Goal: Task Accomplishment & Management: Manage account settings

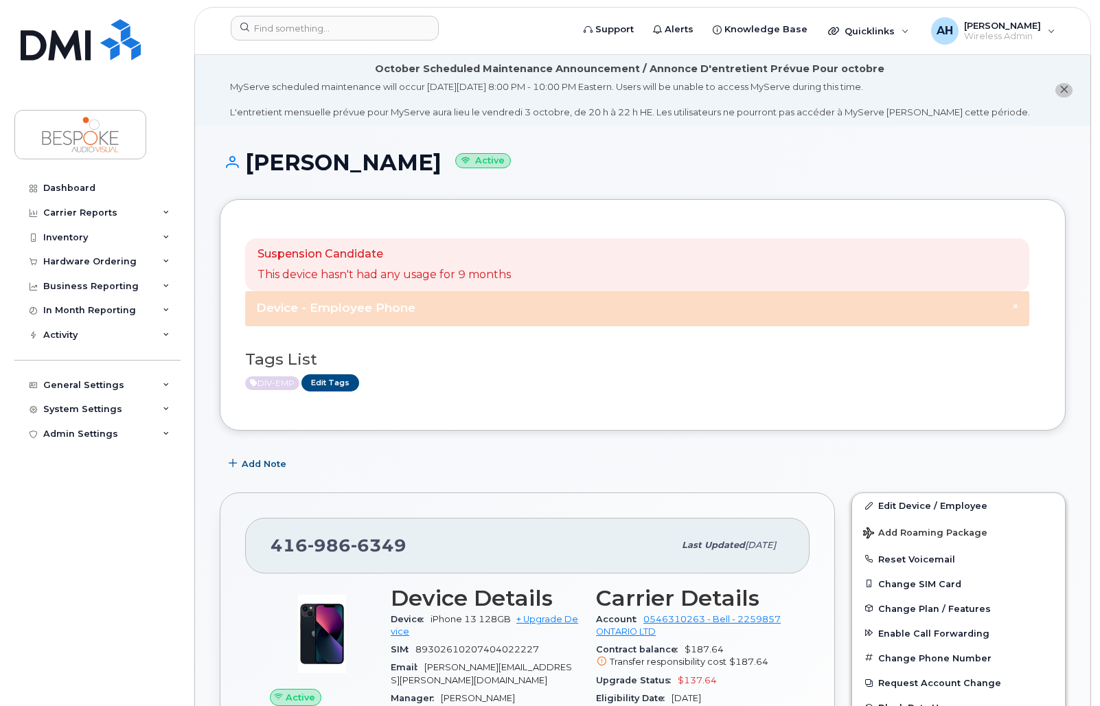
scroll to position [206, 0]
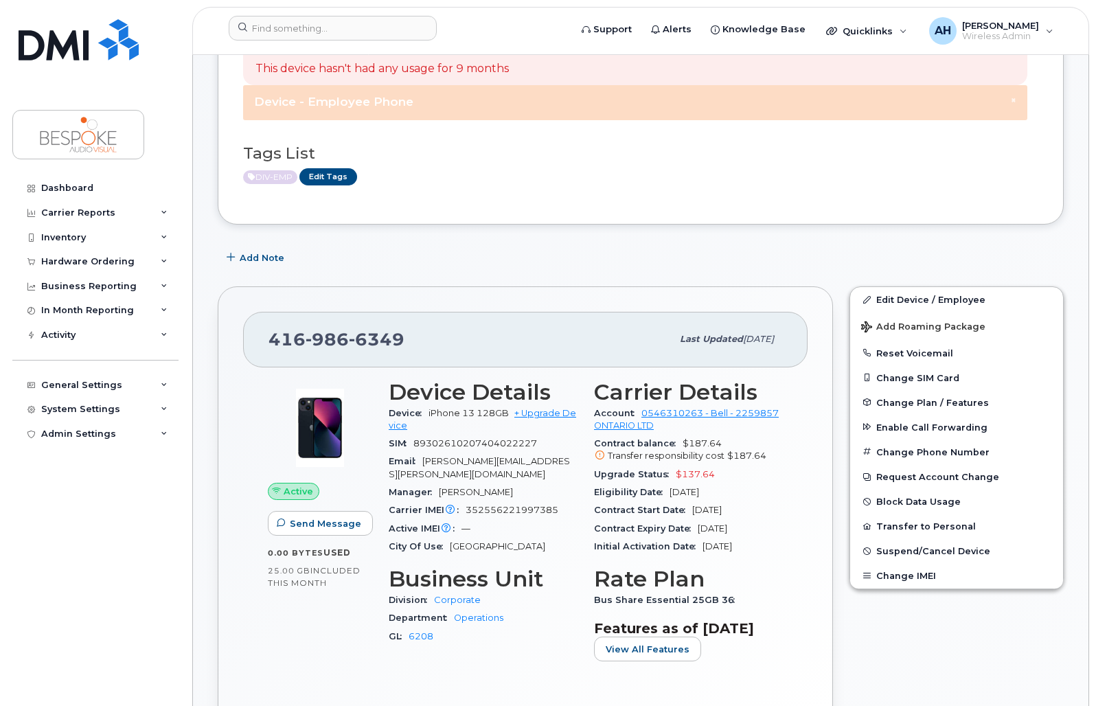
click at [566, 255] on div "Add Note" at bounding box center [641, 257] width 846 height 25
click at [465, 253] on div "Add Note" at bounding box center [641, 257] width 846 height 25
click at [940, 377] on button "Change SIM Card" at bounding box center [956, 377] width 213 height 25
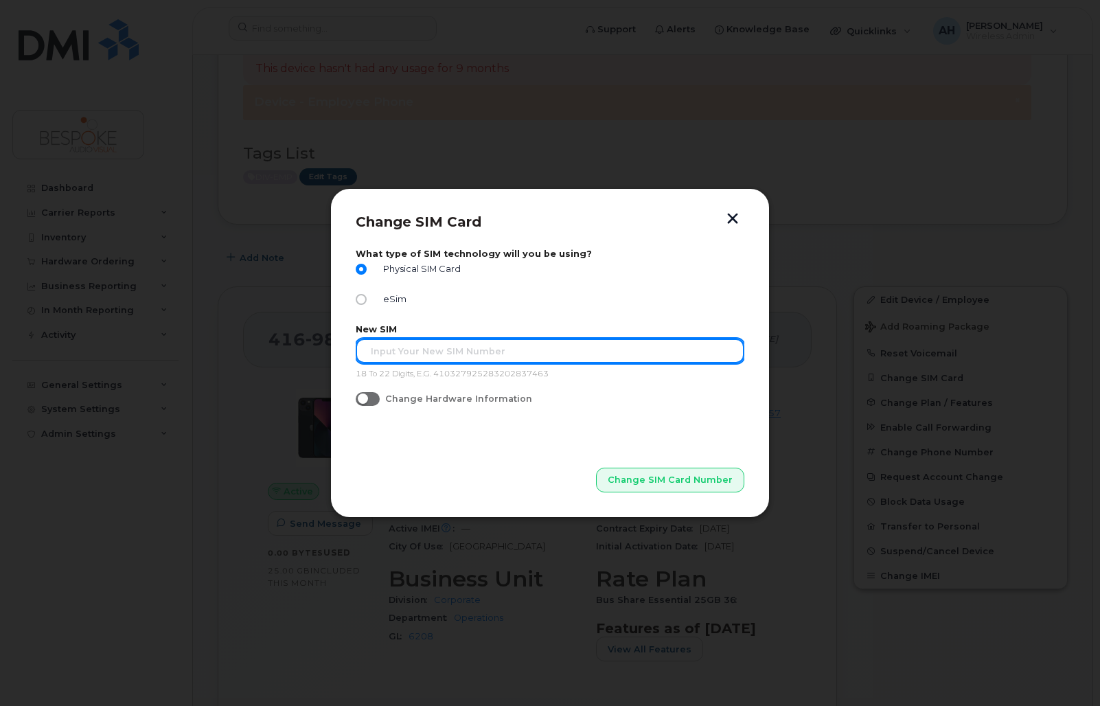
click at [439, 352] on input "text" at bounding box center [550, 350] width 389 height 25
paste input "89302610104381021449"
type input "89302610104381021449"
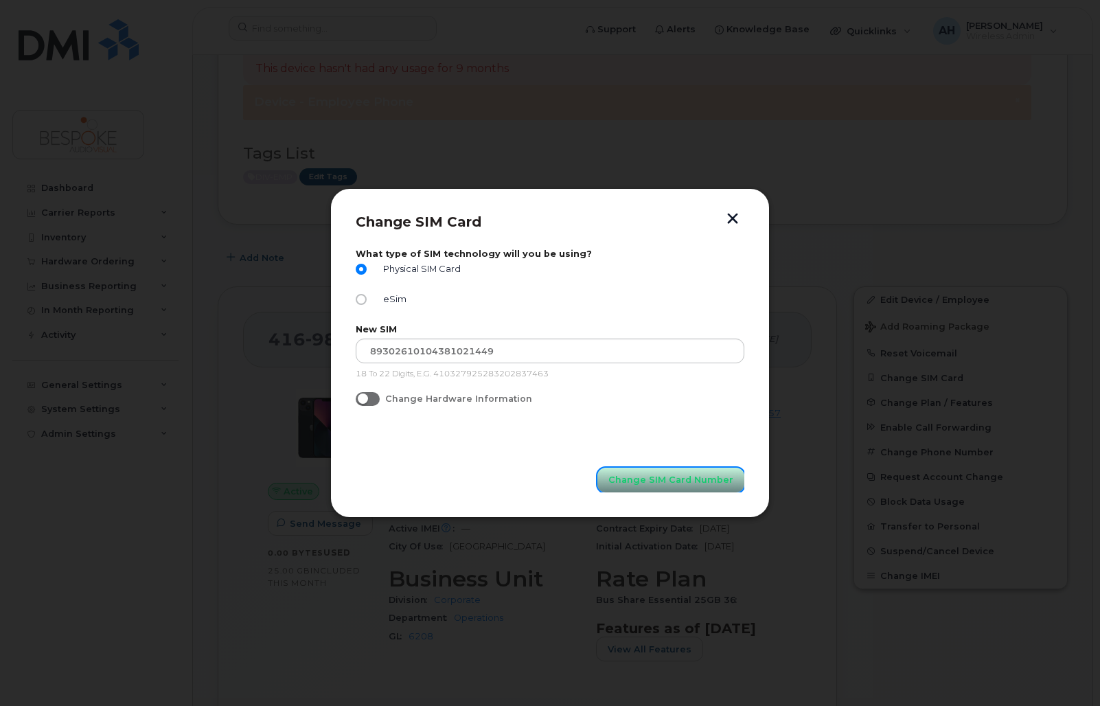
click at [683, 477] on span "Change SIM Card Number" at bounding box center [670, 479] width 125 height 13
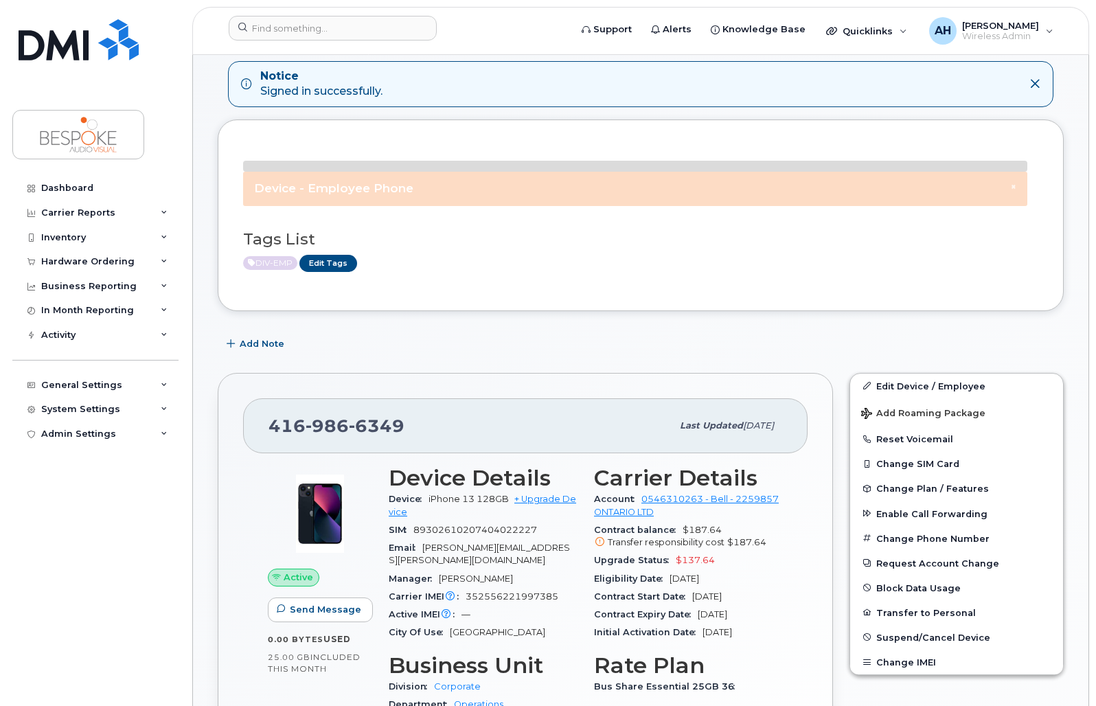
scroll to position [206, 0]
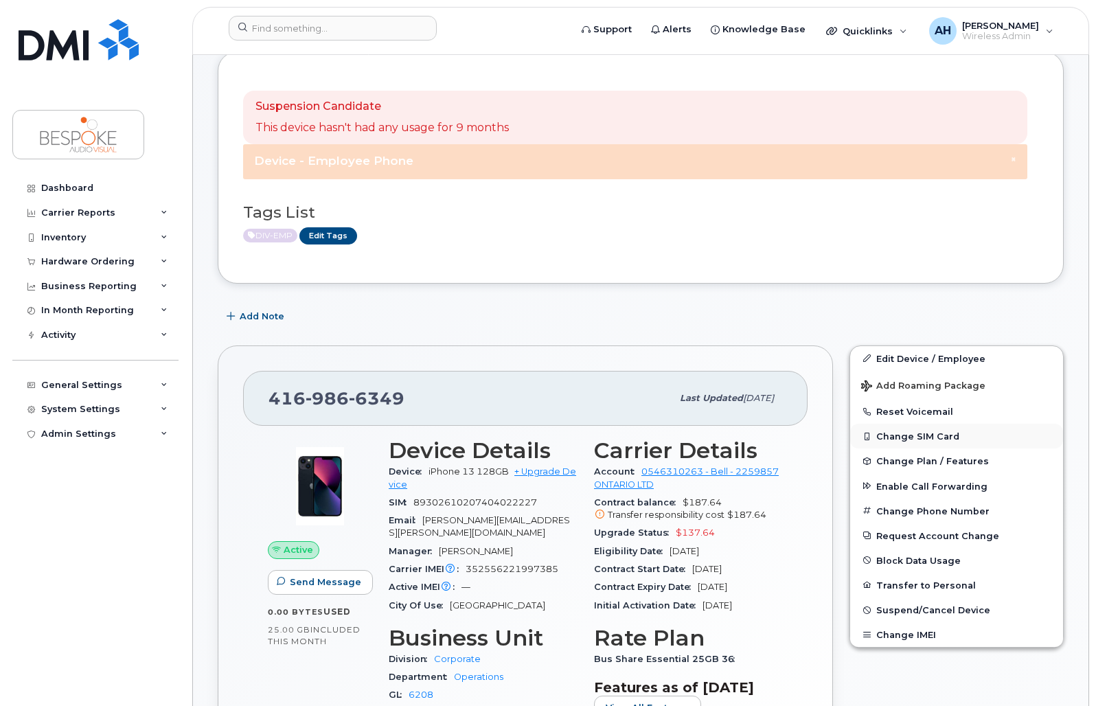
click at [928, 439] on button "Change SIM Card" at bounding box center [956, 436] width 213 height 25
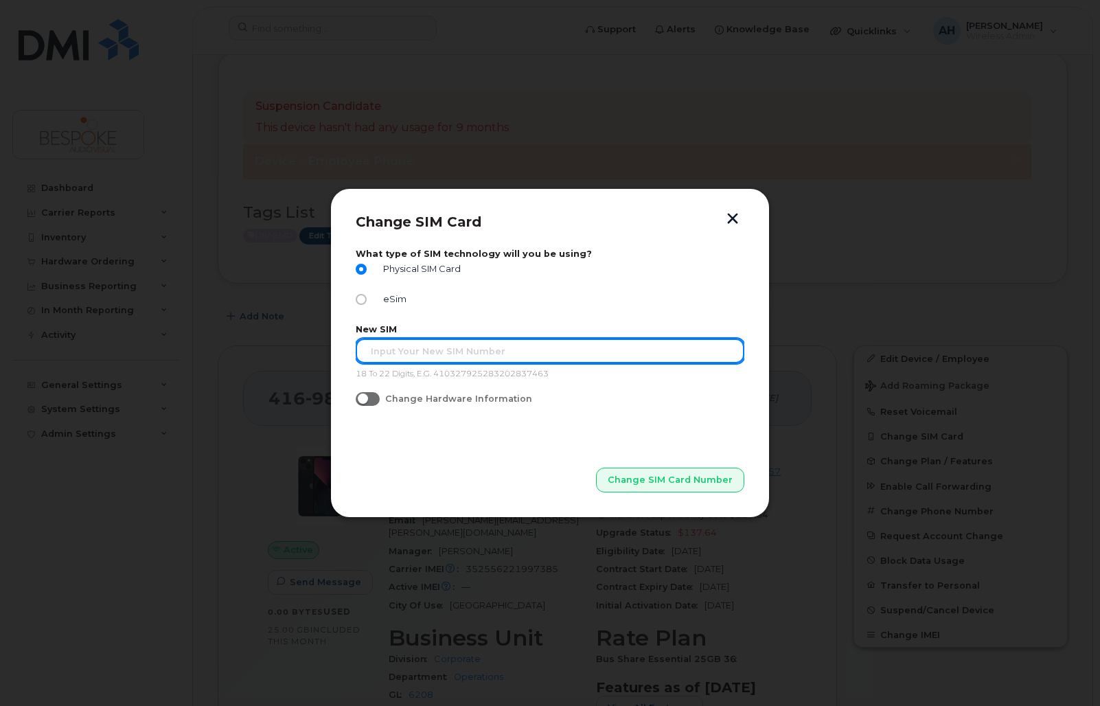
click at [575, 362] on input "text" at bounding box center [550, 350] width 389 height 25
paste input "89302610104381021449"
type input "89302610104381021449"
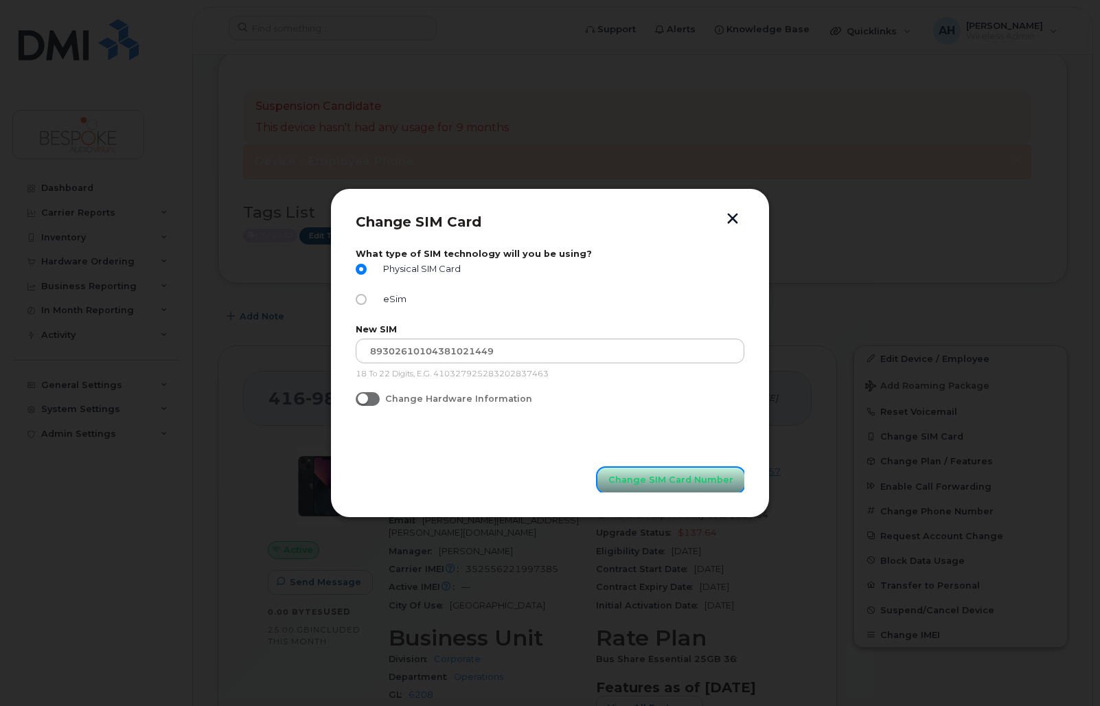
click at [717, 479] on span "Change SIM Card Number" at bounding box center [670, 479] width 125 height 13
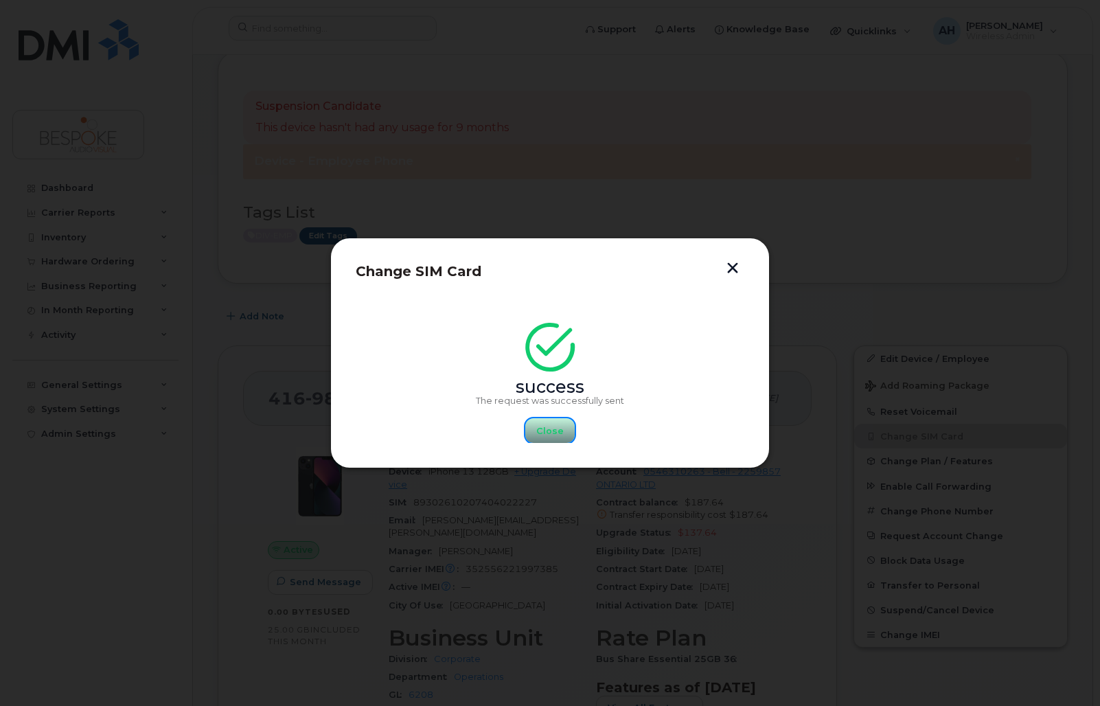
click at [549, 428] on span "Close" at bounding box center [549, 430] width 27 height 13
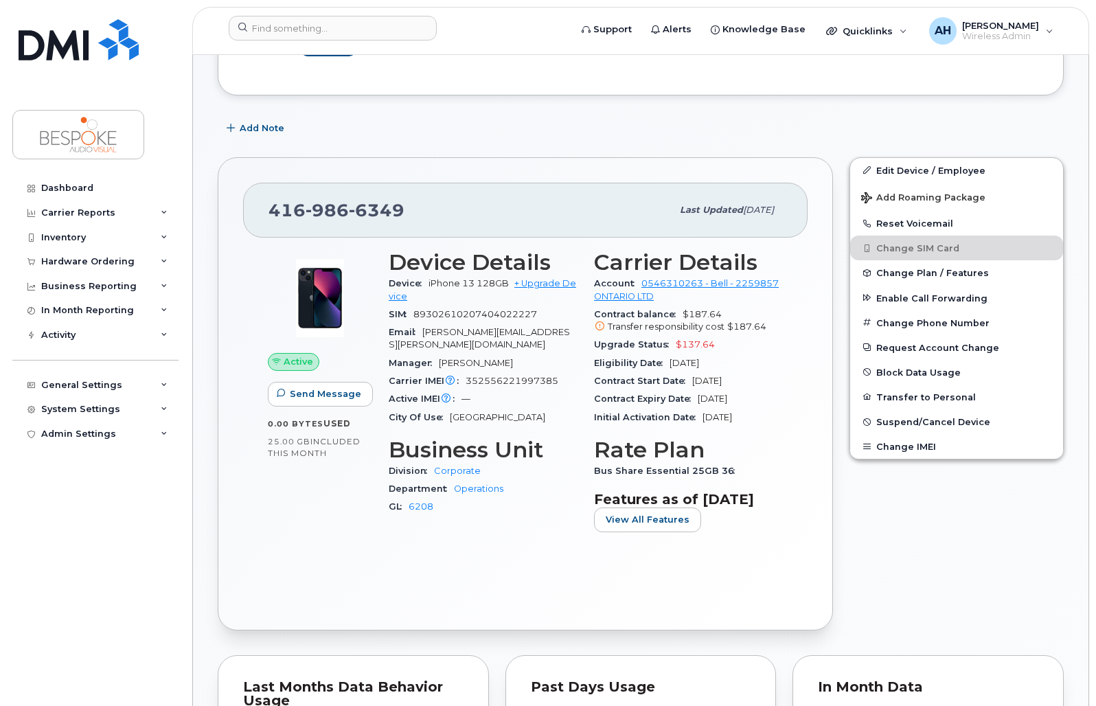
scroll to position [412, 0]
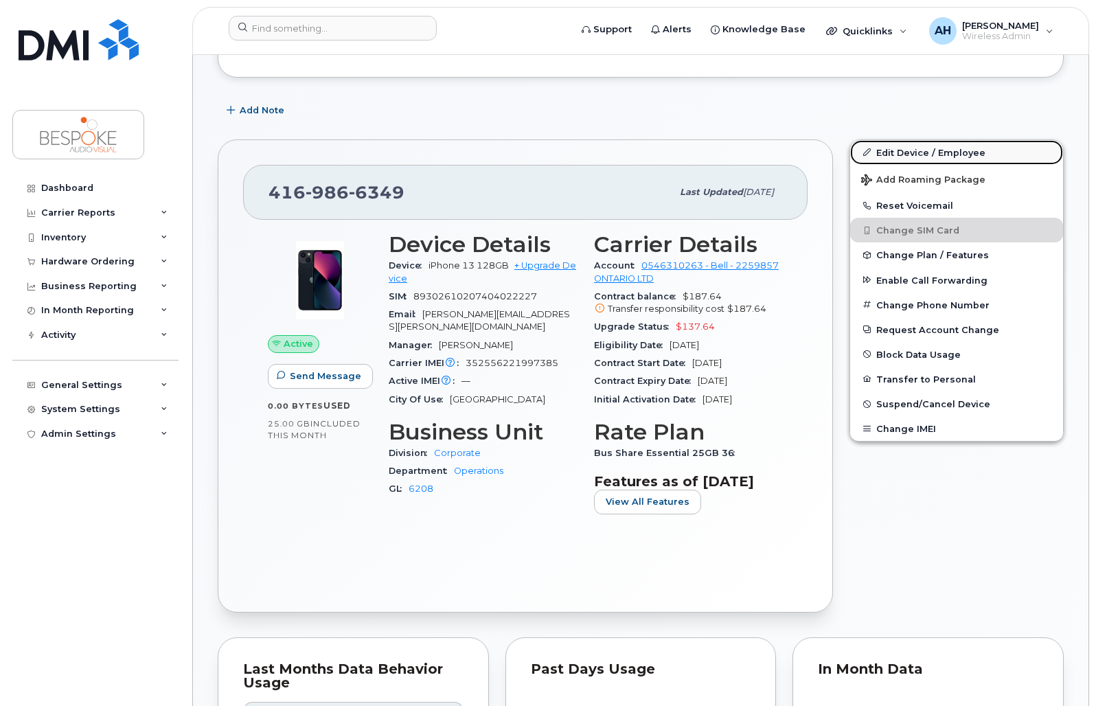
click at [952, 157] on link "Edit Device / Employee" at bounding box center [956, 152] width 213 height 25
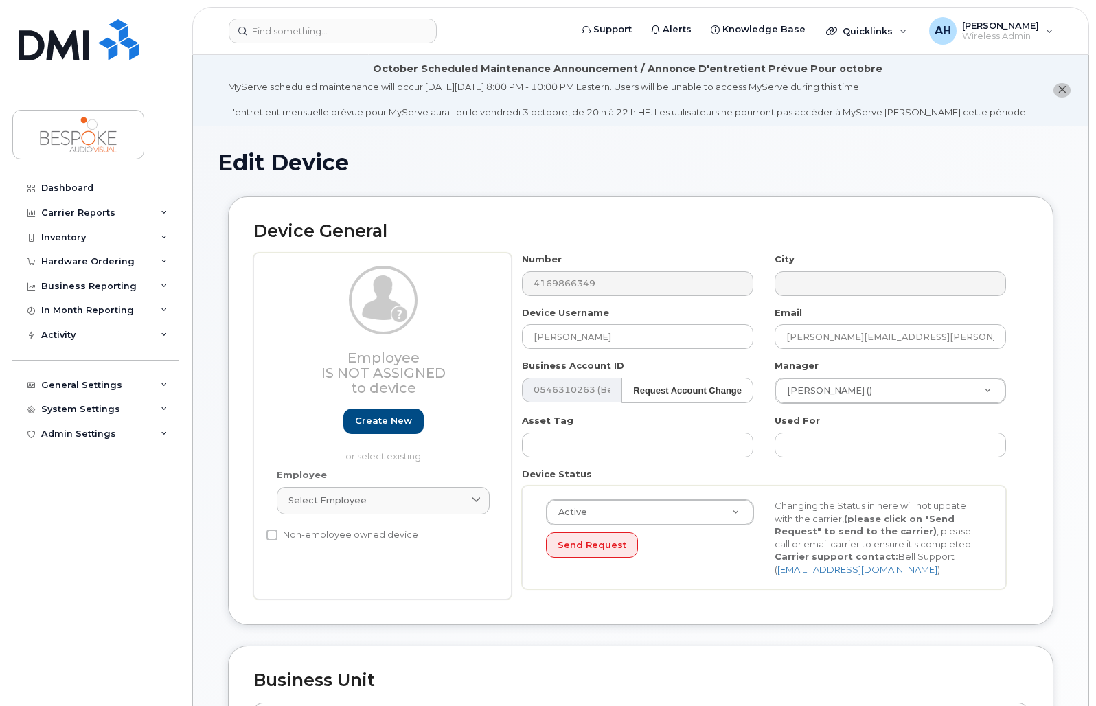
select select "5705982"
drag, startPoint x: 650, startPoint y: 346, endPoint x: 429, endPoint y: 340, distance: 221.2
click at [429, 340] on div "Employee Is not assigned to device Create new or select existing Employee Selec…" at bounding box center [640, 426] width 774 height 347
click at [650, 336] on input "Alejandro Herrera" at bounding box center [637, 336] width 231 height 25
drag, startPoint x: 650, startPoint y: 335, endPoint x: 479, endPoint y: 334, distance: 171.6
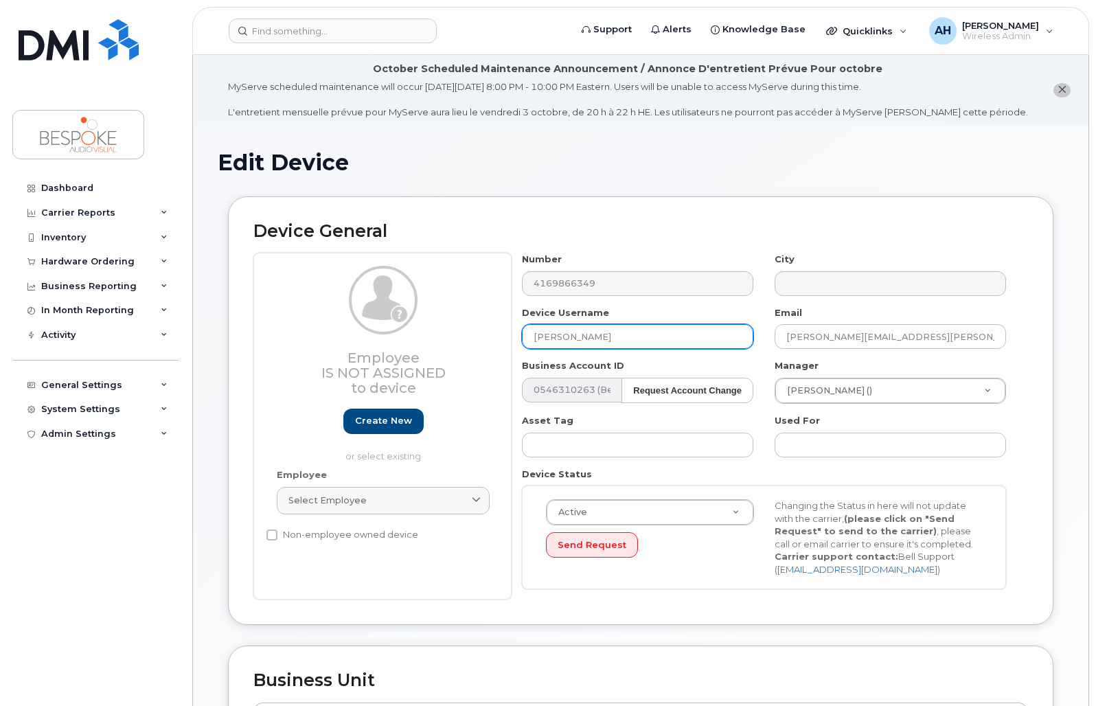
click at [479, 334] on div "Employee Is not assigned to device Create new or select existing Employee Selec…" at bounding box center [640, 426] width 774 height 347
paste input "x Caetano"
type input "Alex Caetano"
click at [936, 336] on input "alejandro.herrera@bespokeav.ca" at bounding box center [889, 336] width 231 height 25
drag, startPoint x: 936, startPoint y: 336, endPoint x: 924, endPoint y: 334, distance: 11.8
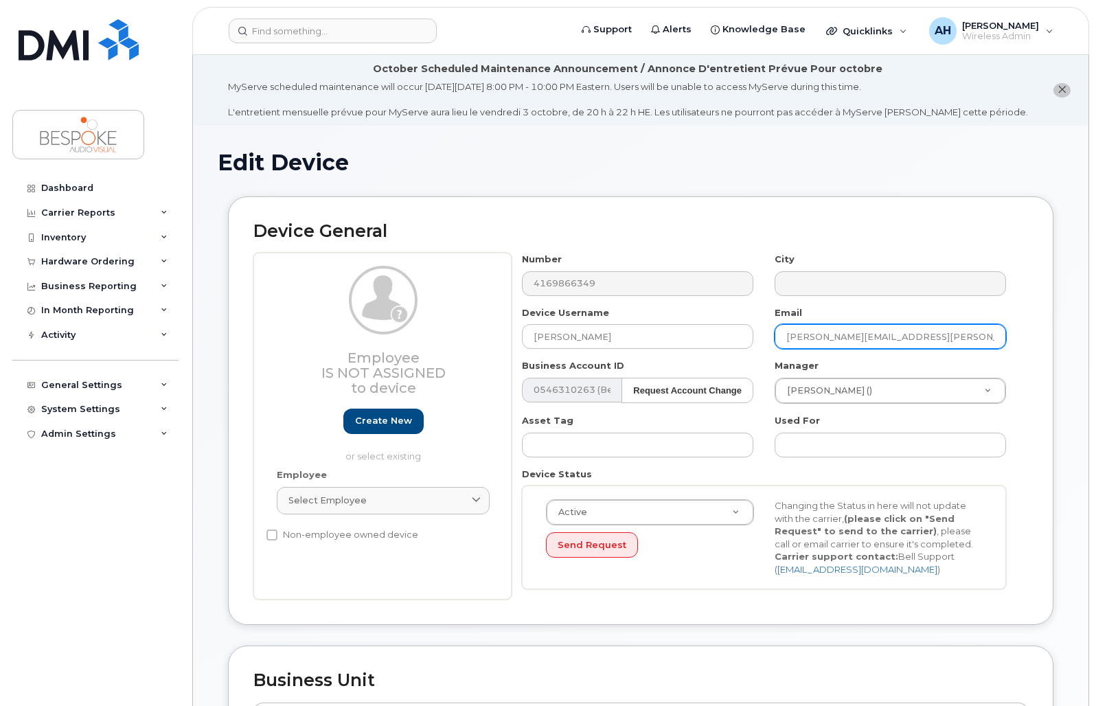
click at [924, 334] on input "alejandro.herrera@bespokeav.ca" at bounding box center [889, 336] width 231 height 25
click at [933, 334] on input "alejandro.herrera@bespokeav.ca" at bounding box center [889, 336] width 231 height 25
drag, startPoint x: 936, startPoint y: 334, endPoint x: 728, endPoint y: 332, distance: 208.0
click at [728, 332] on div "Number 4169866349 City Device Username Alex Caetano Email alejandro.herrera@bes…" at bounding box center [763, 426] width 505 height 347
paste input "x.caetano"
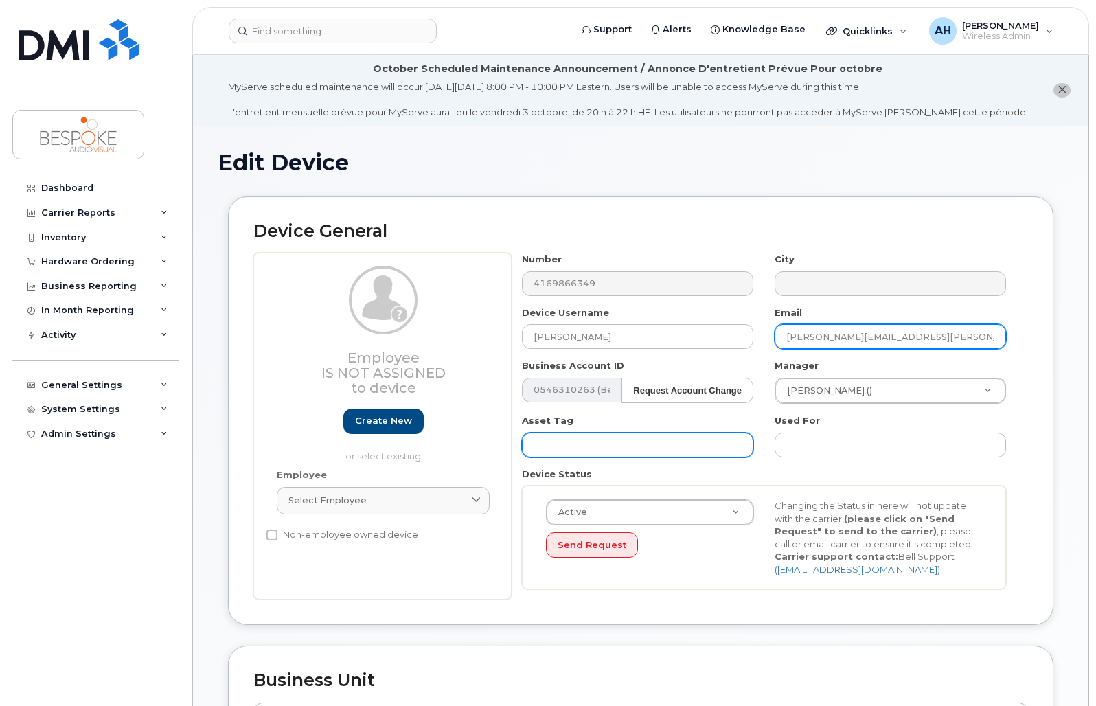
type input "alex.caetano@bespokeav.ca"
click at [647, 446] on input "text" at bounding box center [637, 445] width 231 height 25
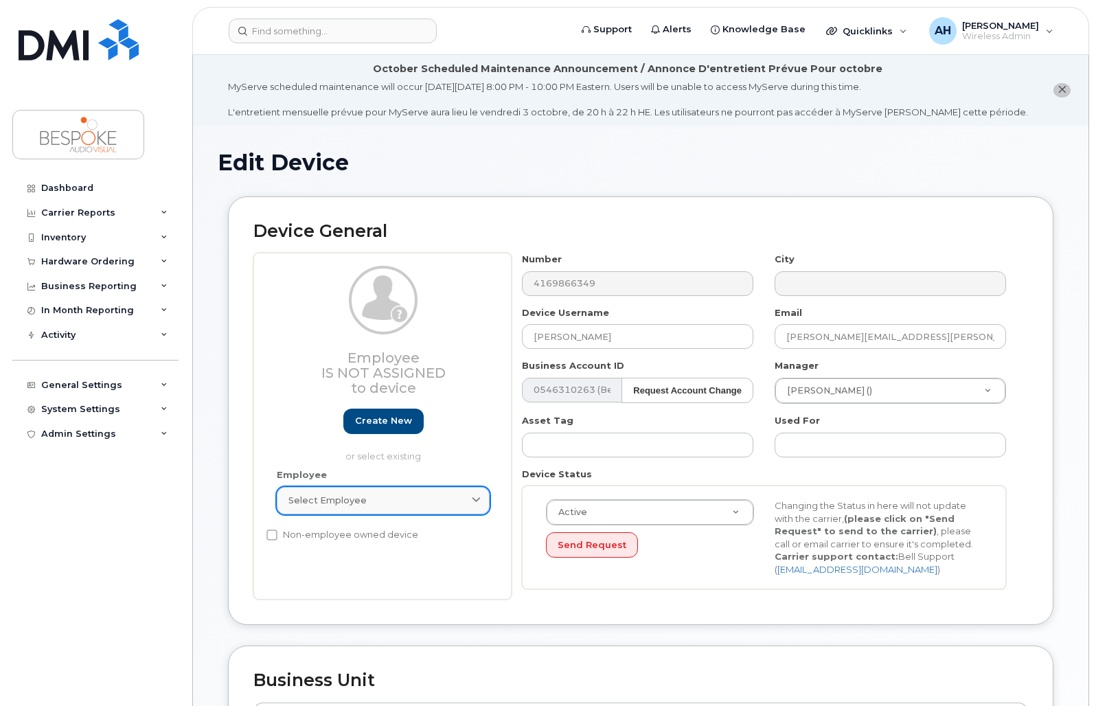
click at [446, 500] on div "Select employee" at bounding box center [382, 500] width 189 height 13
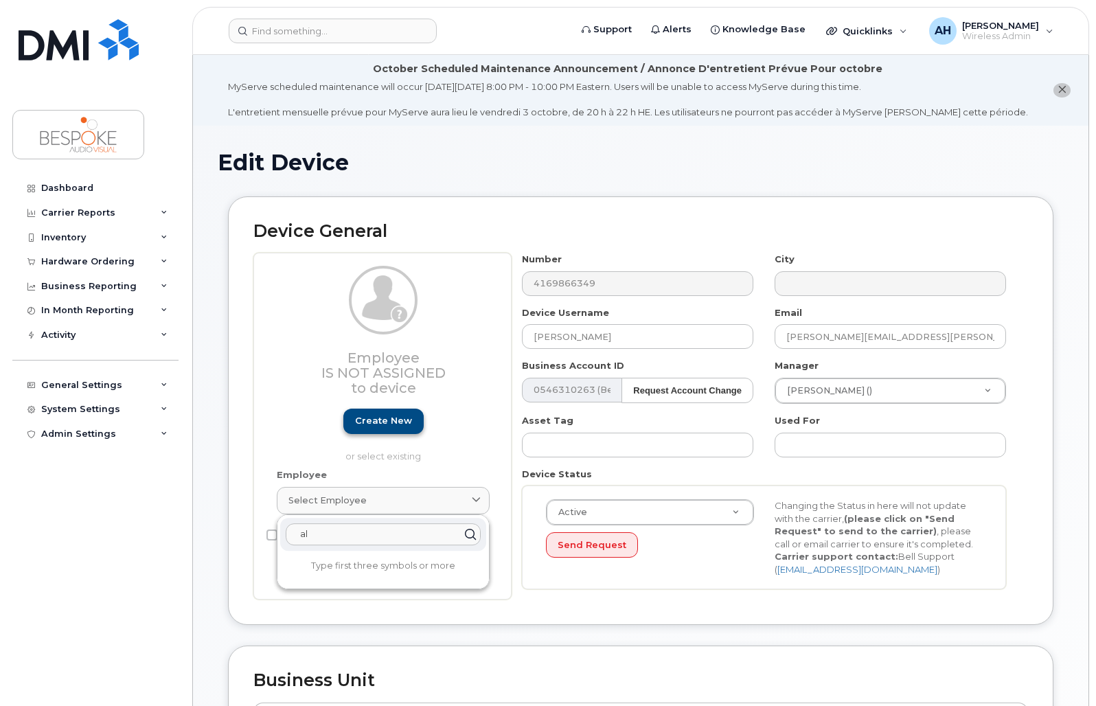
type input "a"
click at [391, 422] on link "Create new" at bounding box center [383, 421] width 80 height 25
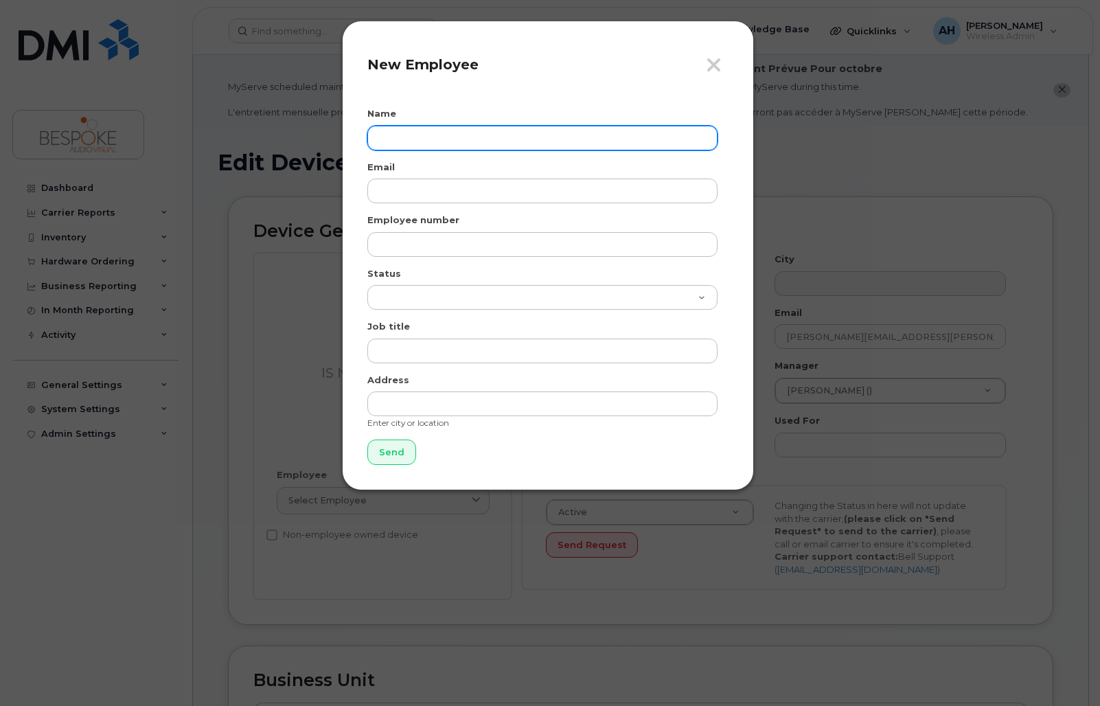
click at [444, 135] on input "text" at bounding box center [542, 138] width 350 height 25
paste input "[PERSON_NAME][EMAIL_ADDRESS][PERSON_NAME][DOMAIN_NAME]"
drag, startPoint x: 520, startPoint y: 137, endPoint x: 434, endPoint y: 135, distance: 86.5
click at [434, 135] on input "[PERSON_NAME][EMAIL_ADDRESS][PERSON_NAME][DOMAIN_NAME]" at bounding box center [542, 138] width 350 height 25
click at [533, 135] on input "[PERSON_NAME][EMAIL_ADDRESS][PERSON_NAME][DOMAIN_NAME]" at bounding box center [542, 138] width 350 height 25
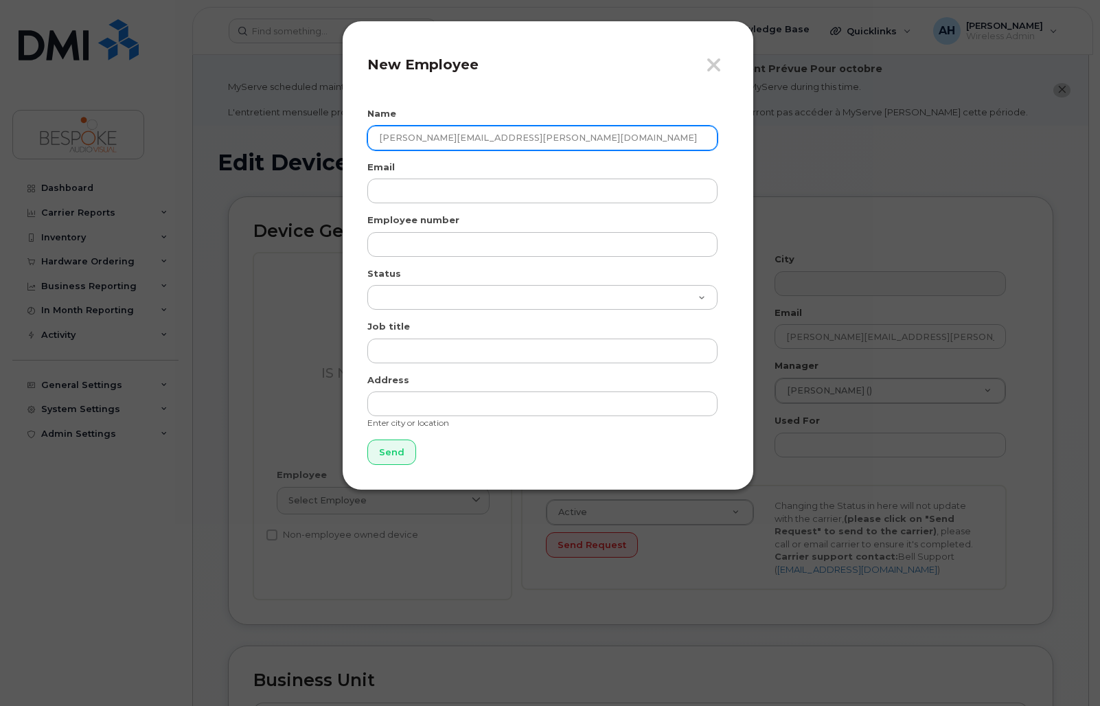
drag, startPoint x: 542, startPoint y: 135, endPoint x: 325, endPoint y: 139, distance: 217.7
click at [325, 139] on div "Close New Employee Name alex.caetano@bespokeav.ca Email Employee number Status …" at bounding box center [550, 353] width 1100 height 706
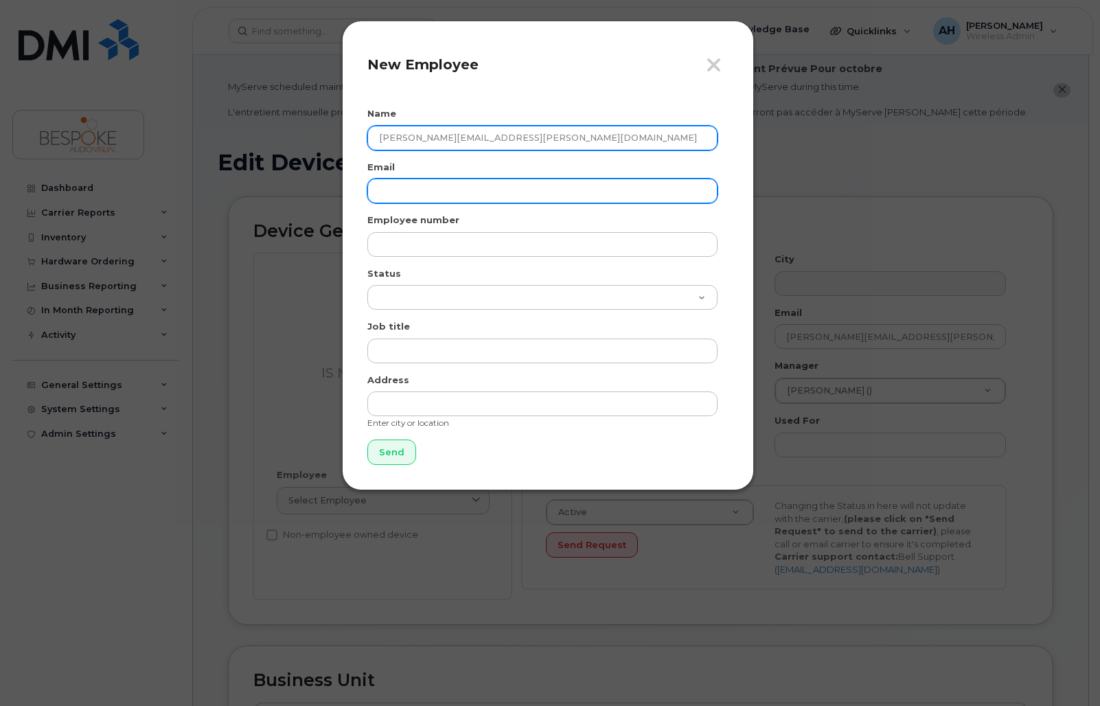
type input "[PERSON_NAME][EMAIL_ADDRESS][PERSON_NAME][DOMAIN_NAME]"
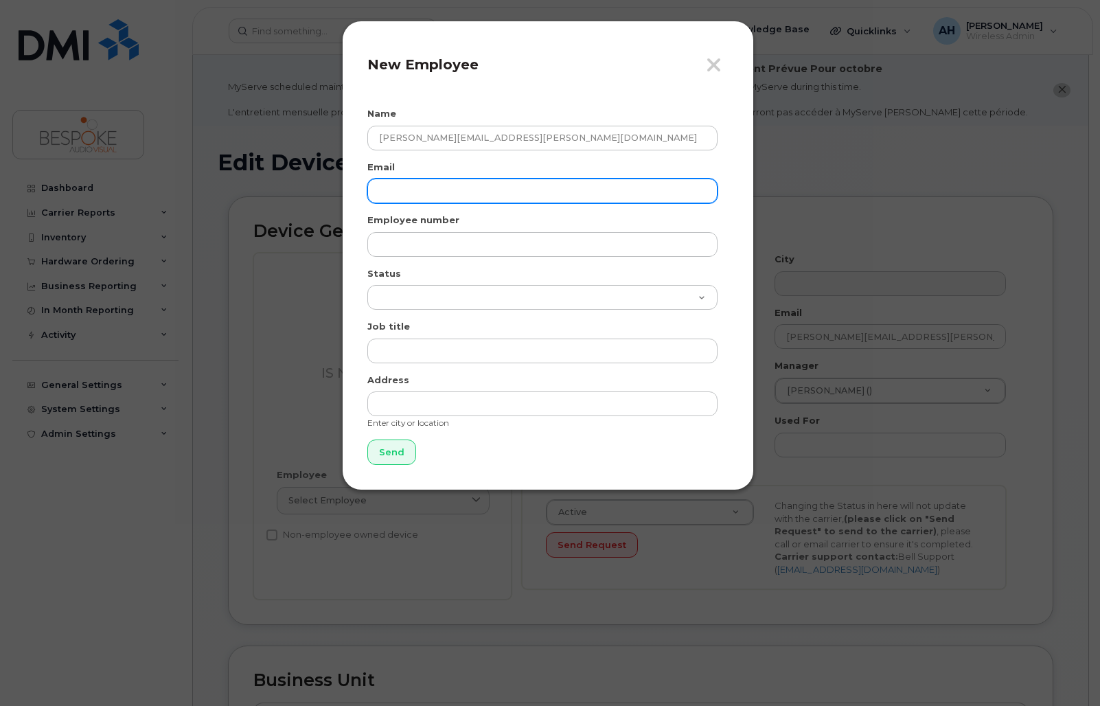
click at [437, 199] on input "email" at bounding box center [542, 191] width 350 height 25
paste input "[PERSON_NAME][EMAIL_ADDRESS][PERSON_NAME][DOMAIN_NAME]"
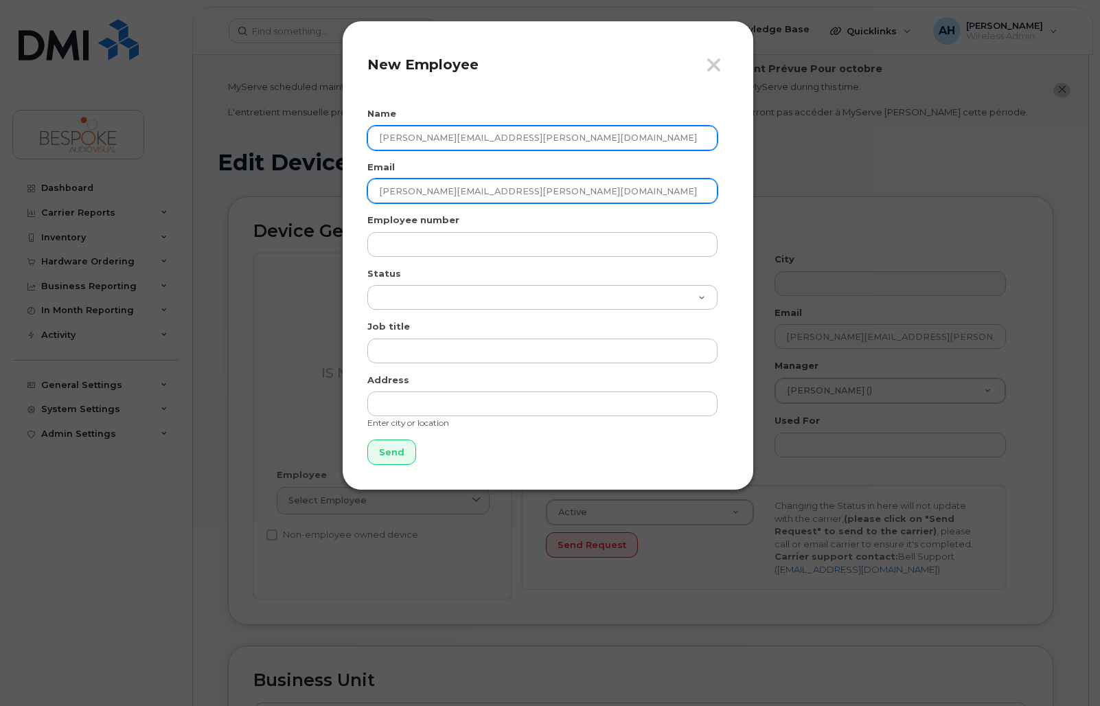
type input "[PERSON_NAME][EMAIL_ADDRESS][PERSON_NAME][DOMAIN_NAME]"
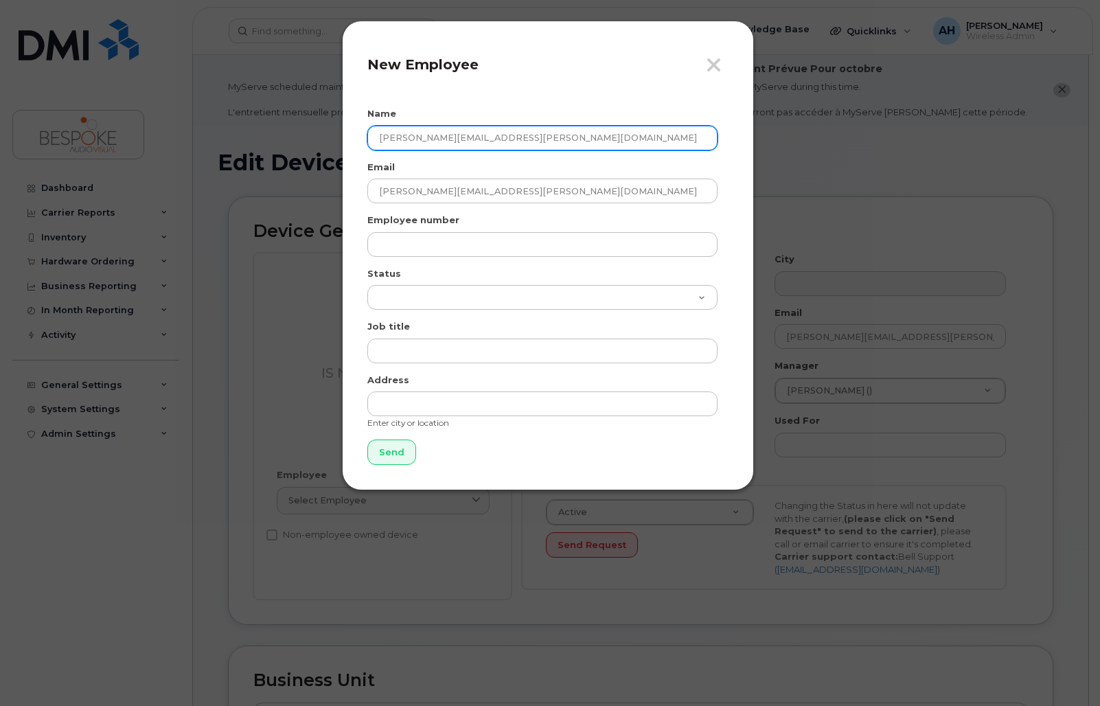
drag, startPoint x: 526, startPoint y: 137, endPoint x: 494, endPoint y: 141, distance: 32.5
click at [494, 141] on input "[PERSON_NAME][EMAIL_ADDRESS][PERSON_NAME][DOMAIN_NAME]" at bounding box center [542, 138] width 350 height 25
click at [542, 133] on input "[PERSON_NAME][EMAIL_ADDRESS][PERSON_NAME][DOMAIN_NAME]" at bounding box center [542, 138] width 350 height 25
drag, startPoint x: 544, startPoint y: 135, endPoint x: 433, endPoint y: 140, distance: 111.4
click at [433, 140] on input "[PERSON_NAME][EMAIL_ADDRESS][PERSON_NAME][DOMAIN_NAME]" at bounding box center [542, 138] width 350 height 25
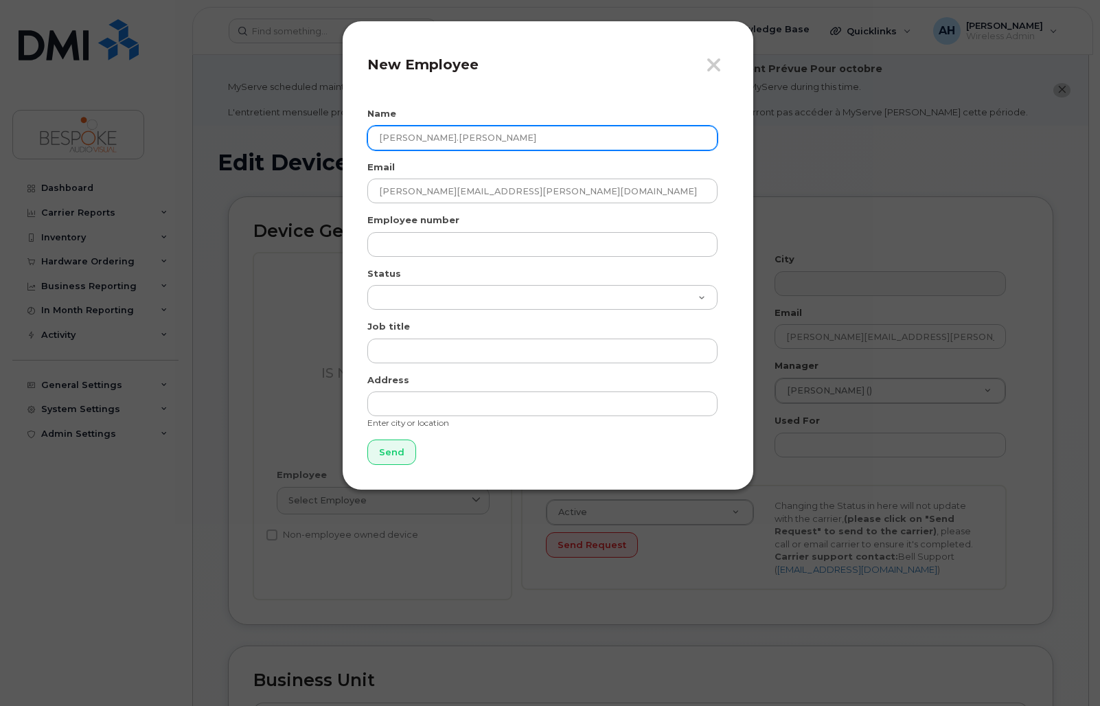
click at [402, 137] on input "alex.caetano" at bounding box center [542, 138] width 350 height 25
type input "[PERSON_NAME]"
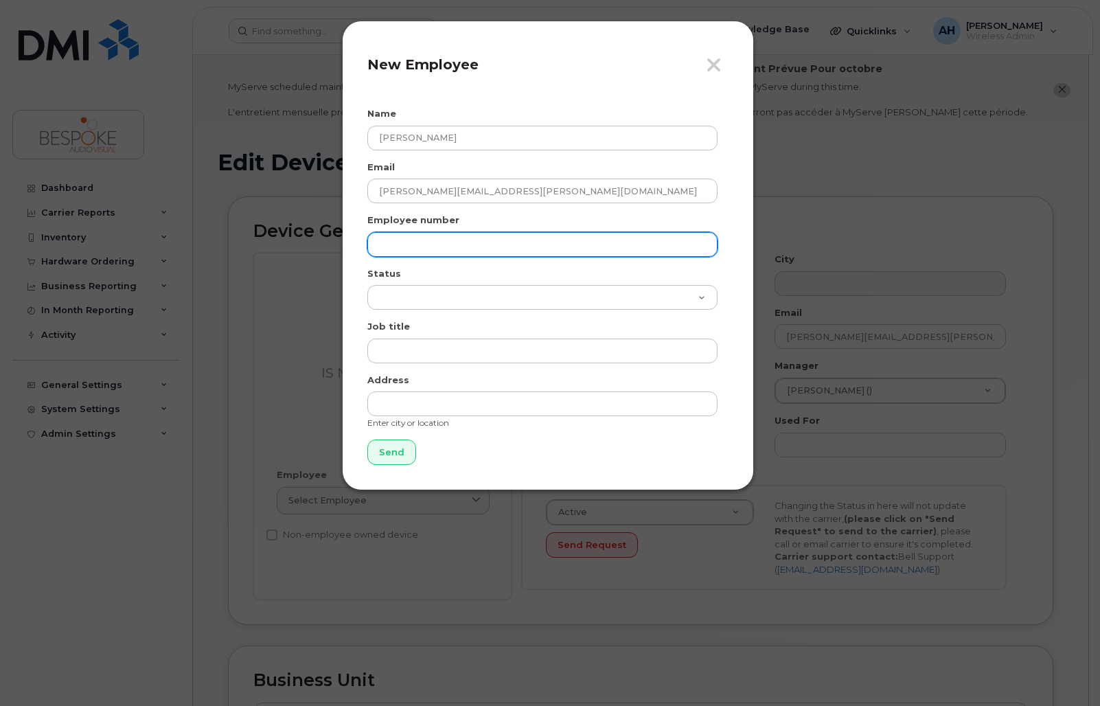
click at [456, 249] on input "text" at bounding box center [542, 244] width 350 height 25
click at [452, 242] on input "text" at bounding box center [542, 244] width 350 height 25
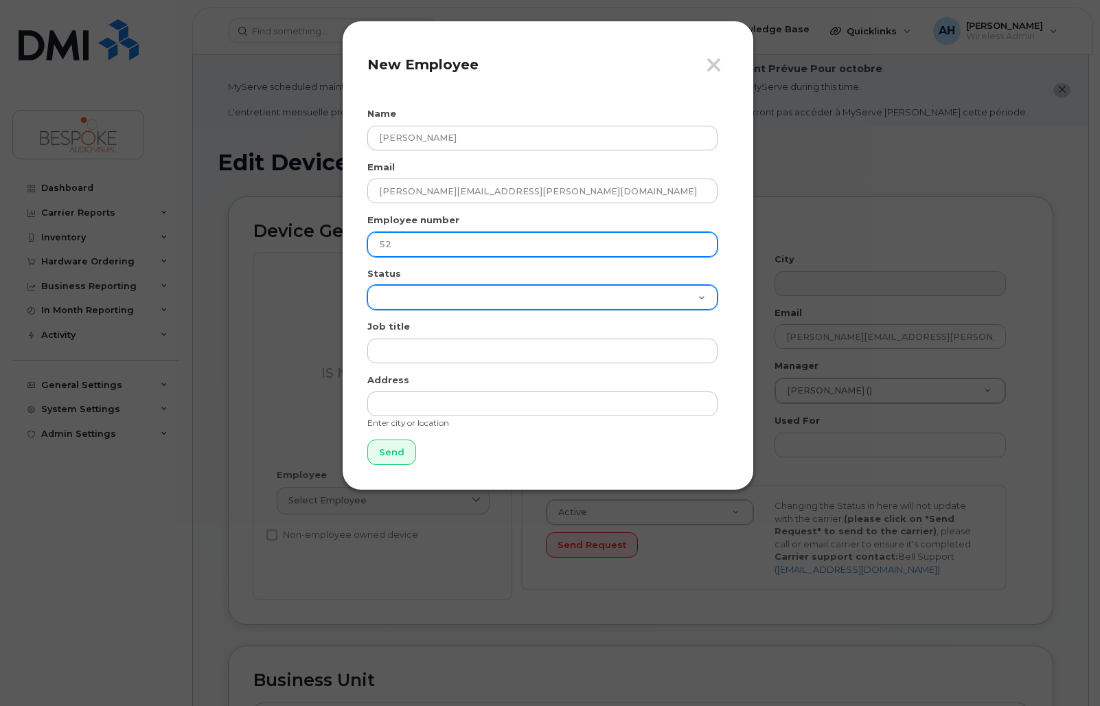
type input "52"
click at [490, 300] on select "Active On-Leave Long Term Short Term Maternity Leave Temp Layoff Inactive" at bounding box center [542, 297] width 350 height 25
select select "active"
click at [367, 285] on select "Active On-Leave Long Term Short Term Maternity Leave Temp Layoff Inactive" at bounding box center [542, 297] width 350 height 25
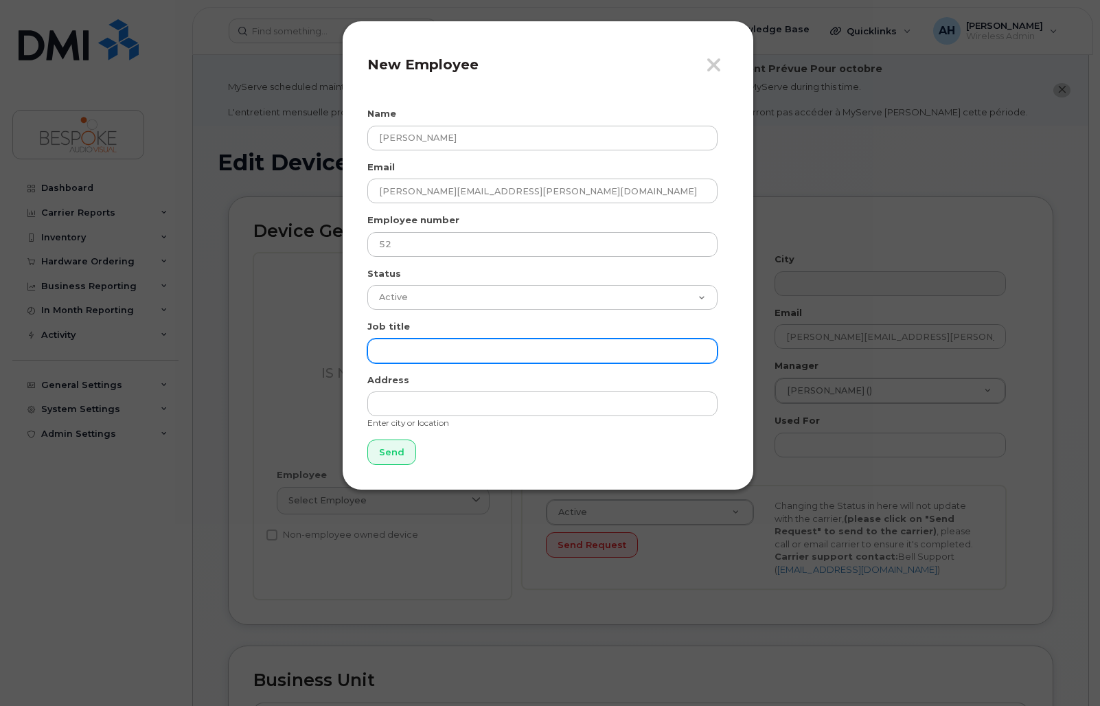
click at [485, 352] on input "text" at bounding box center [542, 350] width 350 height 25
click at [411, 344] on input "text" at bounding box center [542, 350] width 350 height 25
paste input "Service Manager"
type input "Service Manager"
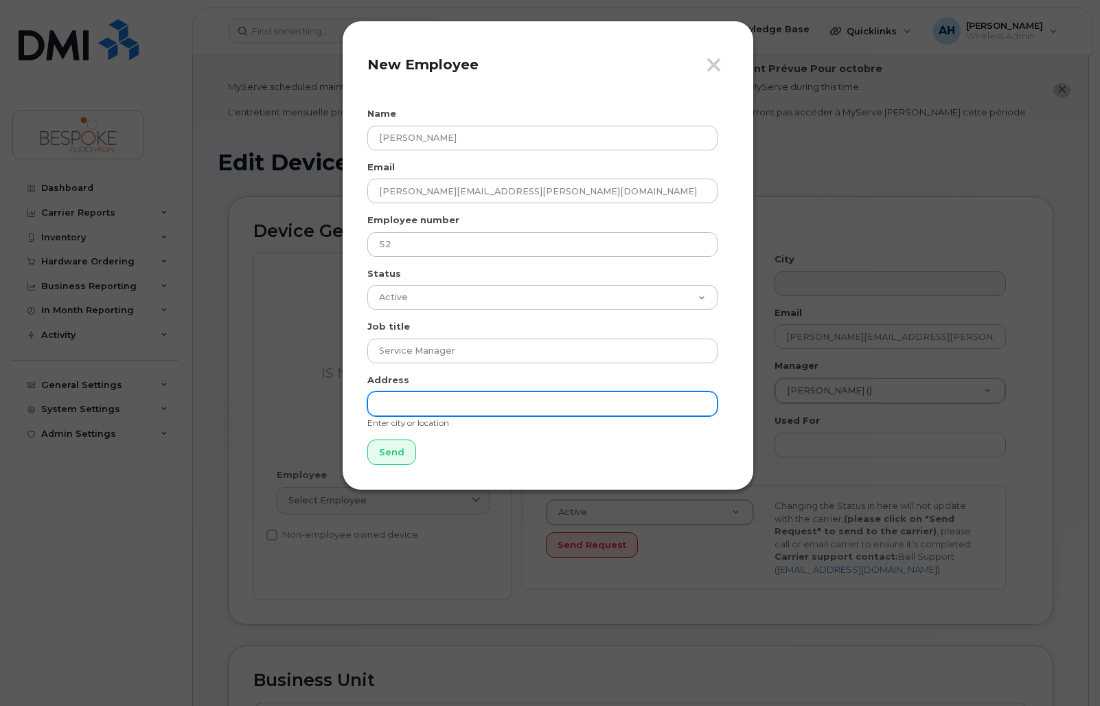
click at [409, 404] on input "text" at bounding box center [542, 403] width 350 height 25
type input "T"
drag, startPoint x: 542, startPoint y: 402, endPoint x: 223, endPoint y: 406, distance: 318.6
click at [223, 406] on div "Close New Employee Name Alex Caetano Email alex.caetano@bespokeav.ca Employee n…" at bounding box center [550, 353] width 1100 height 706
type input "[GEOGRAPHIC_DATA]"
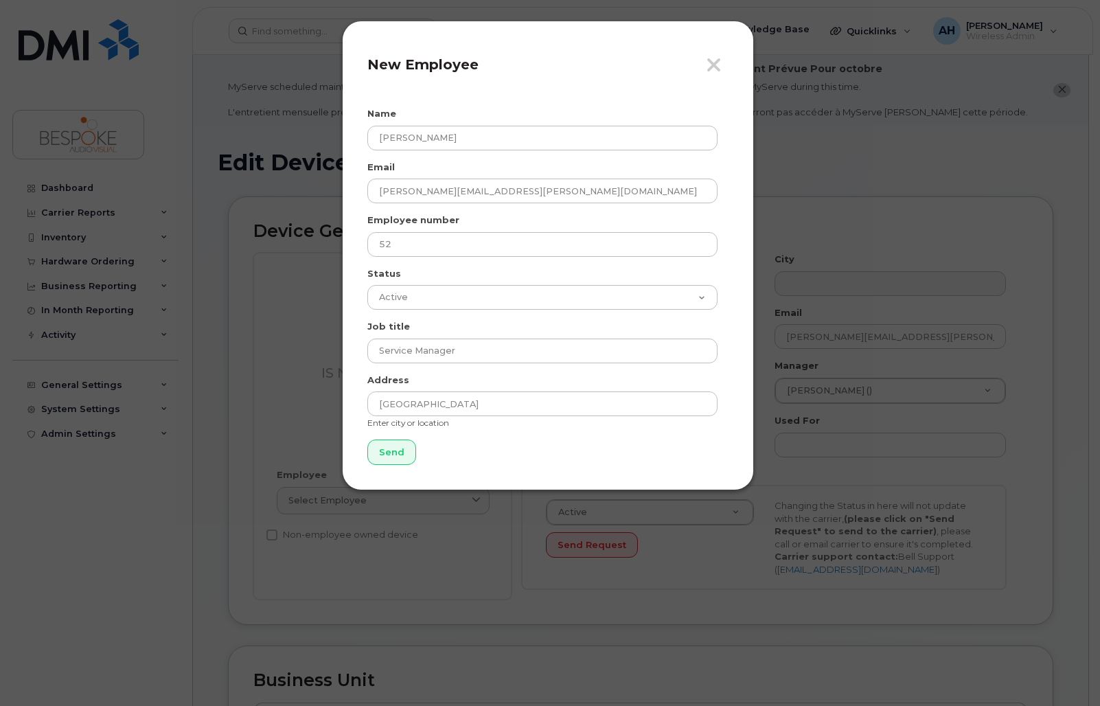
click at [400, 467] on div "Close New Employee Name Alex Caetano Email alex.caetano@bespokeav.ca Employee n…" at bounding box center [548, 256] width 412 height 470
click at [397, 465] on div "Close New Employee Name Alex Caetano Email alex.caetano@bespokeav.ca Employee n…" at bounding box center [548, 256] width 412 height 470
click at [389, 456] on input "Send" at bounding box center [391, 451] width 49 height 25
type input "Send"
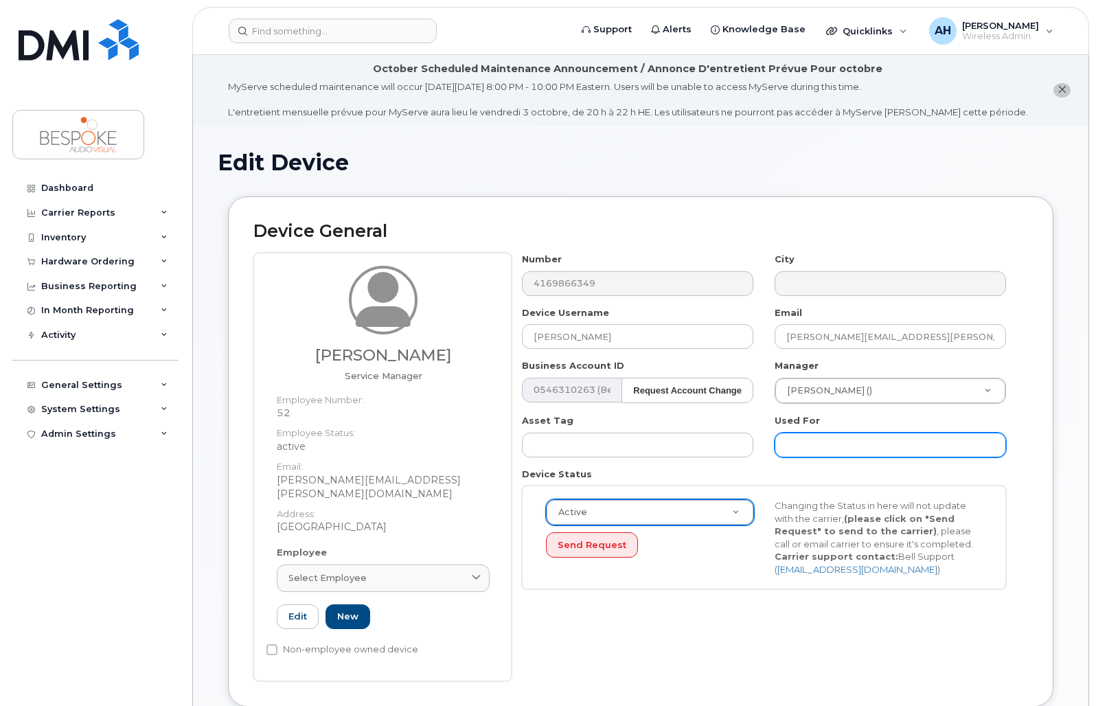
click at [856, 443] on input "text" at bounding box center [889, 445] width 231 height 25
click at [1060, 92] on icon "close notification" at bounding box center [1061, 89] width 9 height 9
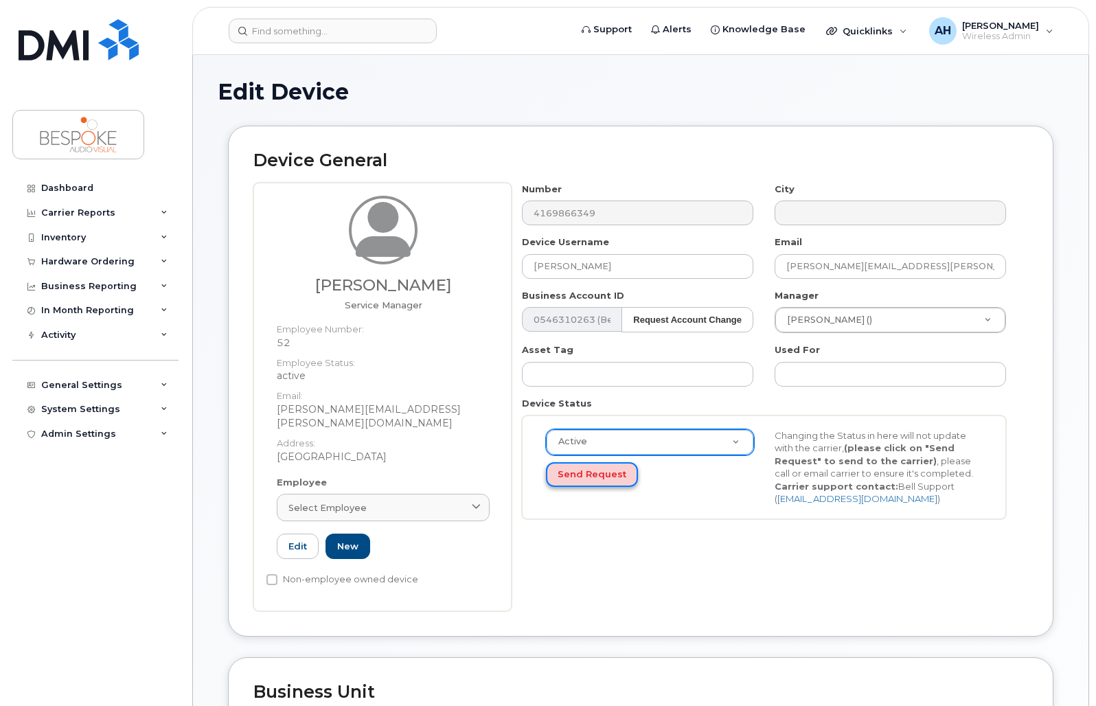
click at [586, 476] on button "Send Request" at bounding box center [592, 474] width 92 height 25
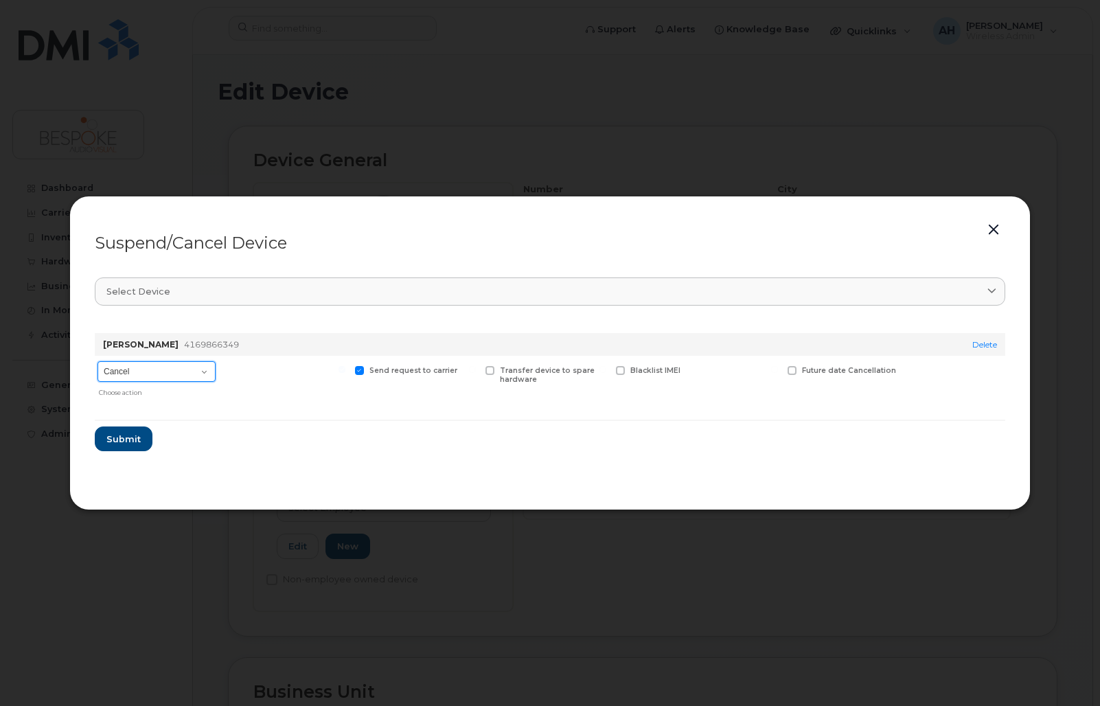
click at [195, 373] on select "Cancel Suspend - Extend Suspension Suspend - Reduced Rate Suspend - Full Rate S…" at bounding box center [156, 371] width 118 height 21
click at [289, 357] on div at bounding box center [285, 379] width 127 height 47
click at [359, 369] on span at bounding box center [359, 370] width 9 height 9
click at [345, 369] on input "Send request to carrier" at bounding box center [341, 369] width 7 height 7
checkbox input "false"
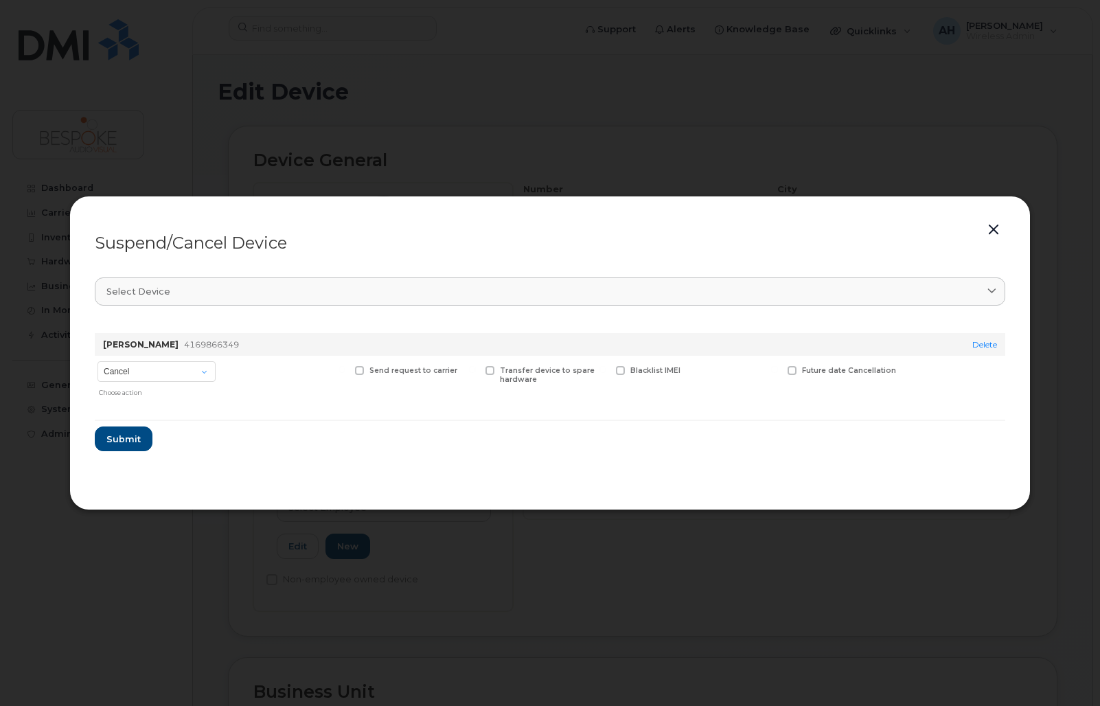
click at [989, 228] on button "button" at bounding box center [993, 229] width 21 height 19
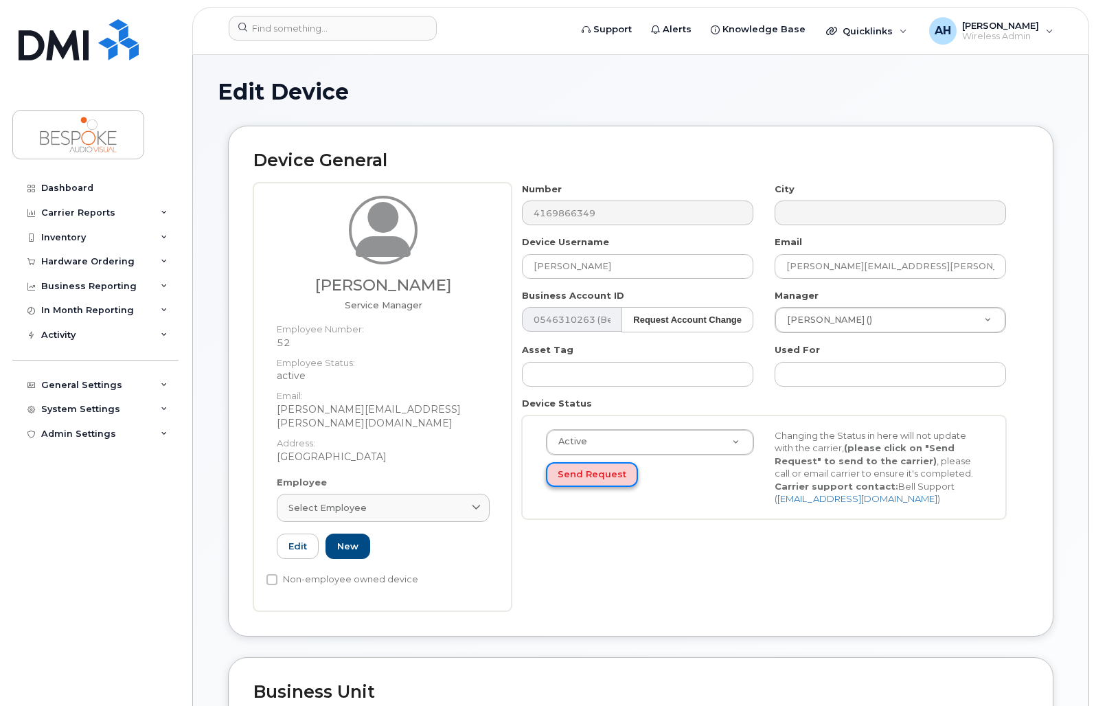
click at [580, 485] on button "Send Request" at bounding box center [592, 474] width 92 height 25
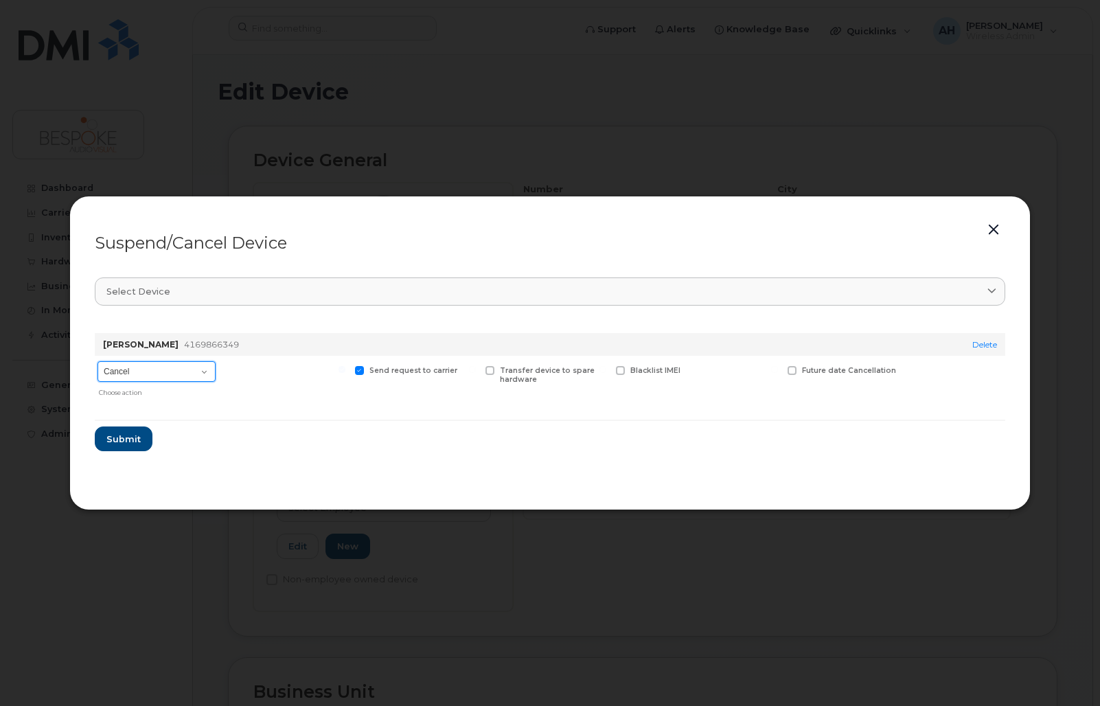
click at [174, 369] on select "Cancel Suspend - Extend Suspension Suspend - Reduced Rate Suspend - Full Rate S…" at bounding box center [156, 371] width 118 height 21
click at [264, 338] on div "Alejandro Herrera 4169866349" at bounding box center [513, 344] width 827 height 23
click at [989, 229] on button "button" at bounding box center [993, 229] width 21 height 19
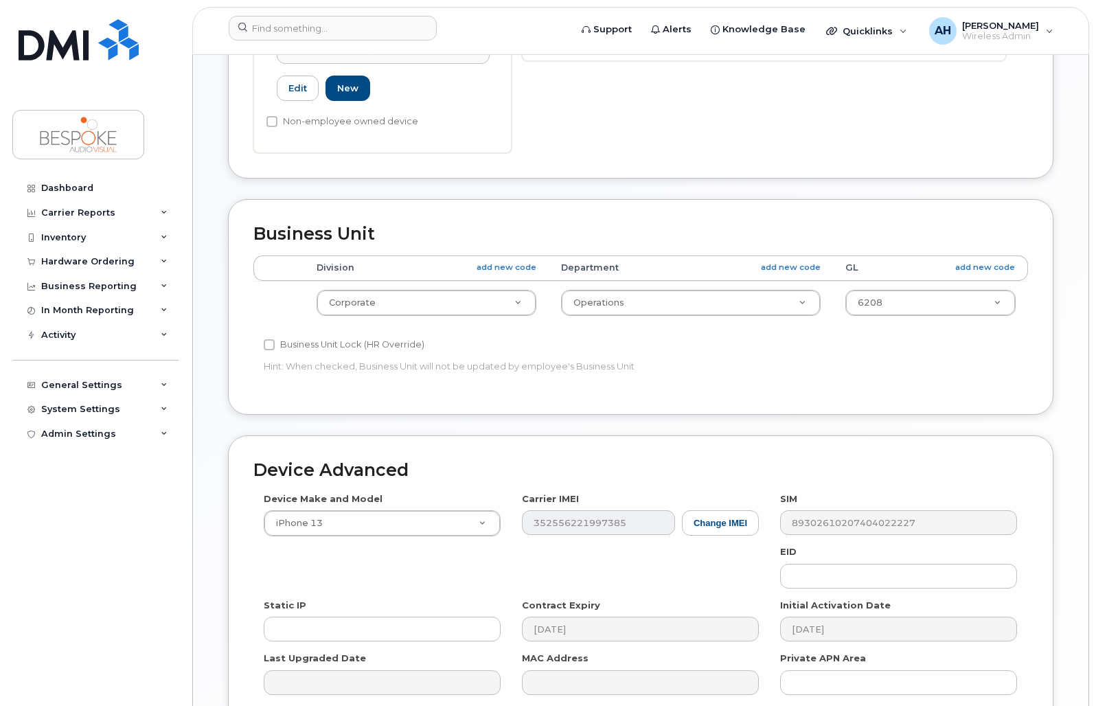
scroll to position [584, 0]
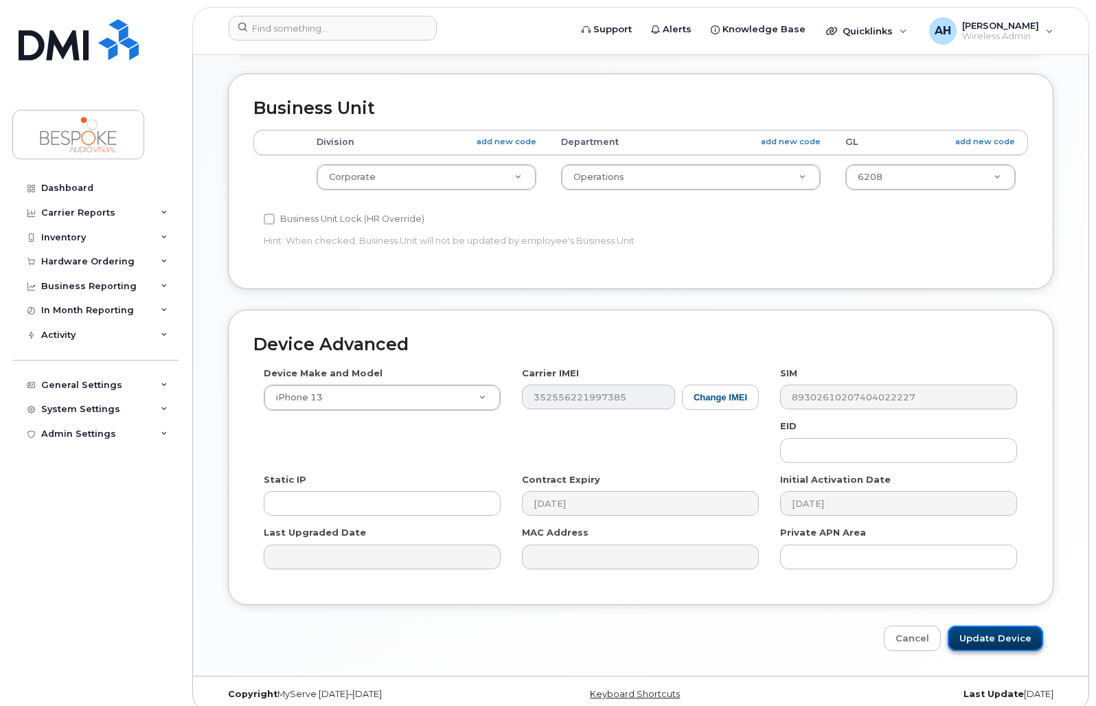
click at [1026, 632] on input "Update Device" at bounding box center [994, 637] width 95 height 25
type input "Saving..."
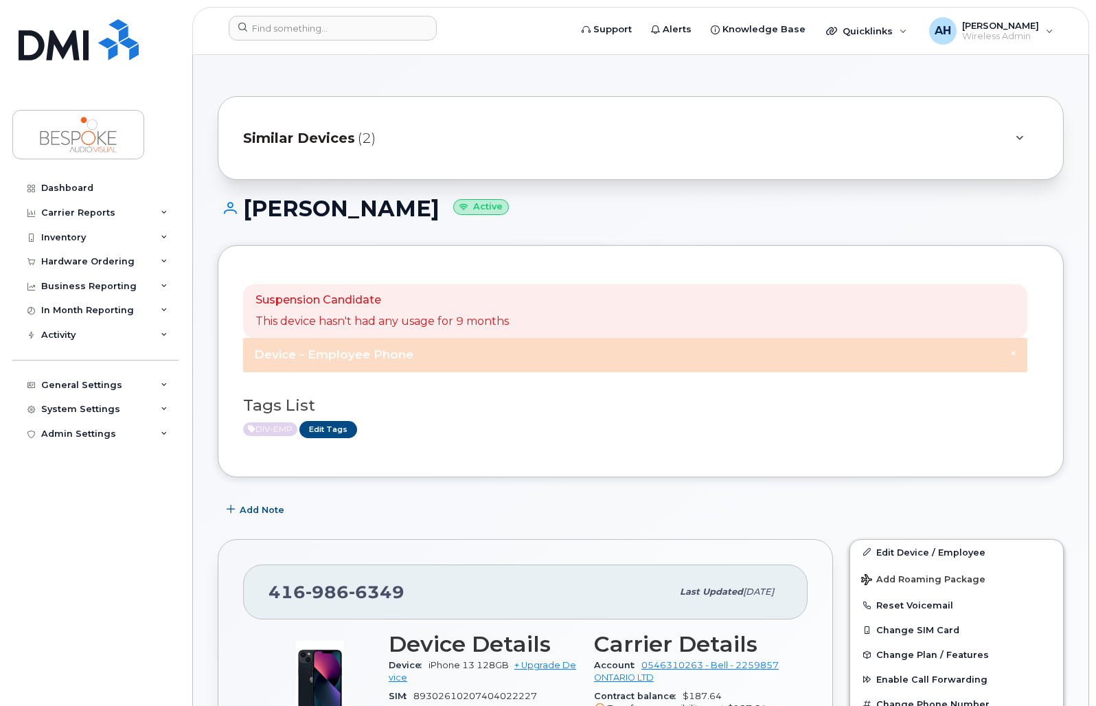
scroll to position [343, 0]
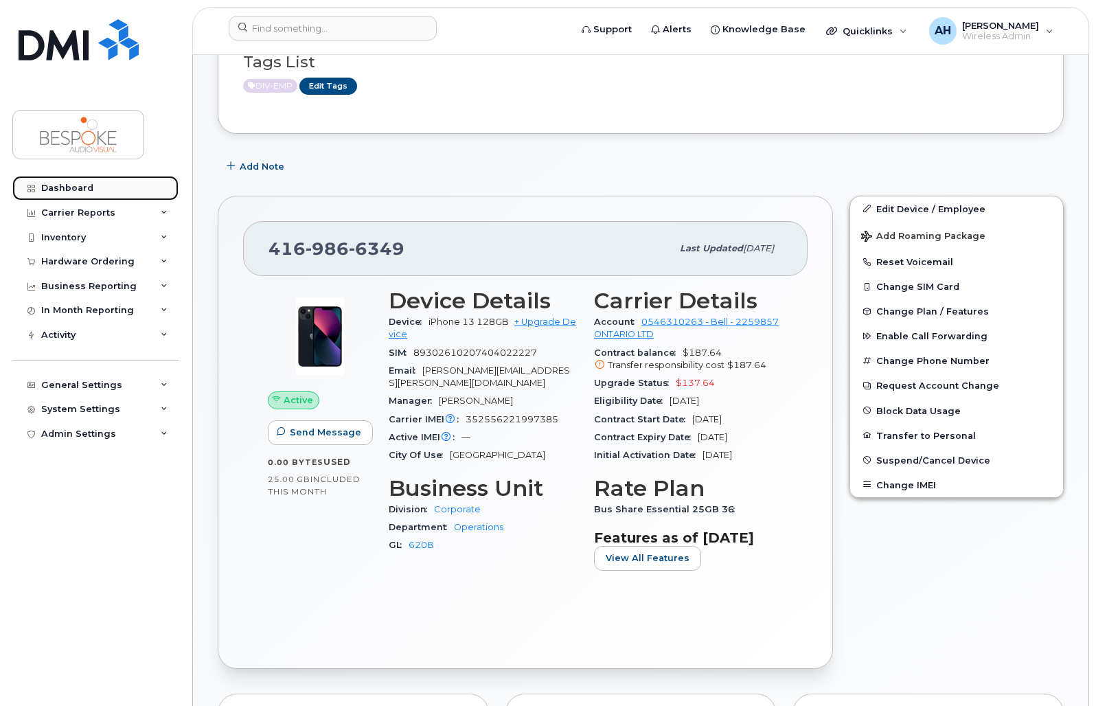
click at [49, 185] on div "Dashboard" at bounding box center [67, 188] width 52 height 11
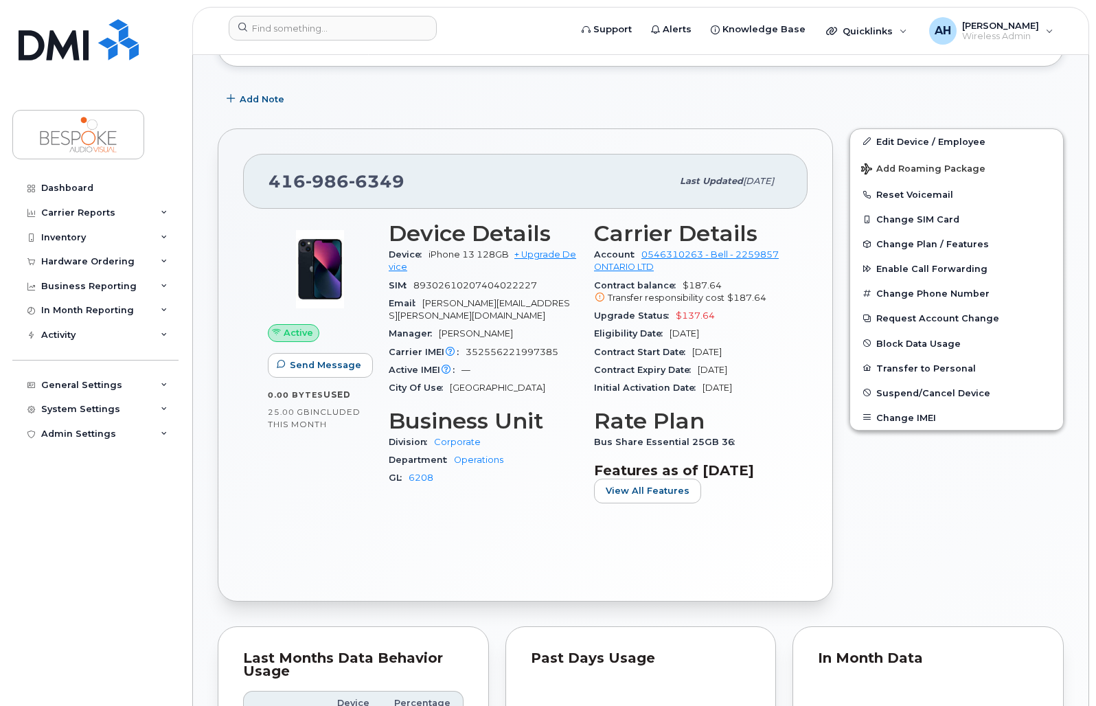
scroll to position [412, 0]
